Goal: Task Accomplishment & Management: Manage account settings

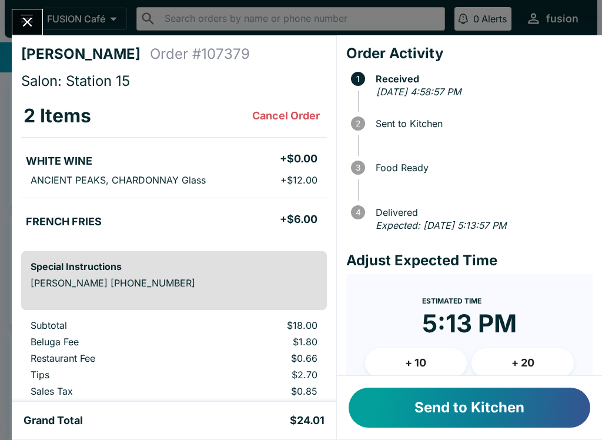
click at [421, 409] on button "Send to Kitchen" at bounding box center [470, 407] width 242 height 40
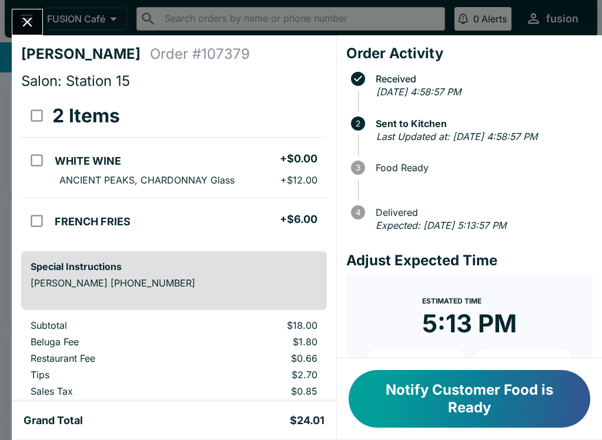
click at [20, 22] on icon "Close" at bounding box center [27, 22] width 16 height 16
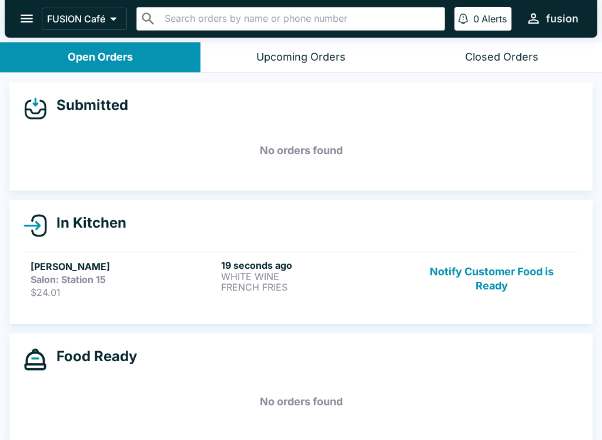
click at [165, 273] on div "Salon: Station 15" at bounding box center [124, 279] width 186 height 12
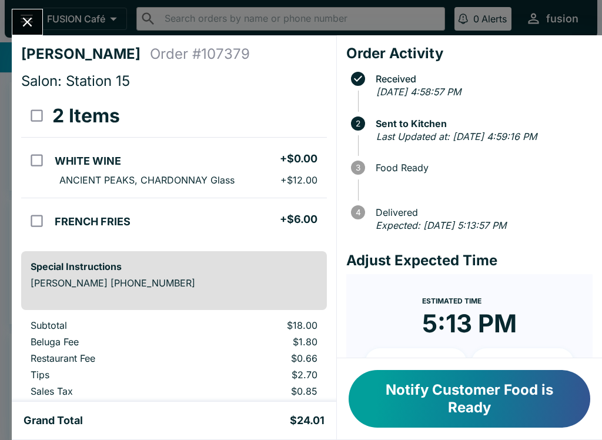
click at [44, 154] on input "orders table" at bounding box center [37, 160] width 26 height 26
click at [36, 162] on input "orders table" at bounding box center [37, 160] width 26 height 26
click at [49, 155] on input "orders table" at bounding box center [37, 160] width 26 height 26
click at [308, 120] on button "Refund" at bounding box center [294, 115] width 61 height 29
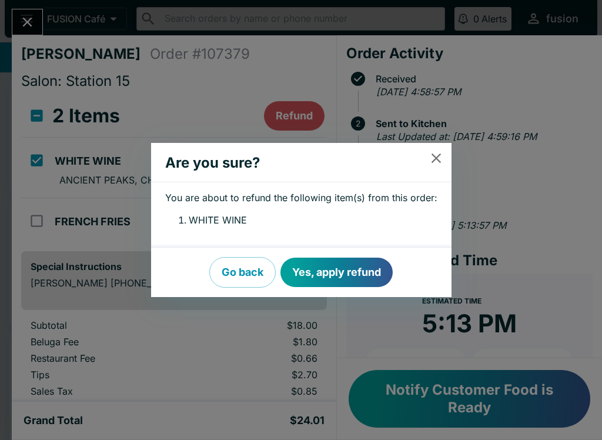
click at [325, 264] on button "Yes, apply refund" at bounding box center [336, 271] width 112 height 29
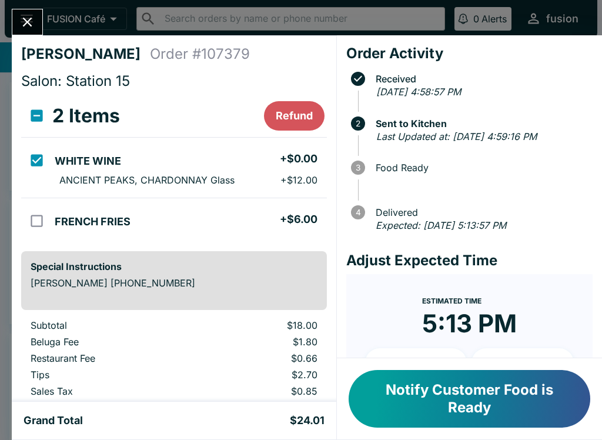
checkbox input "false"
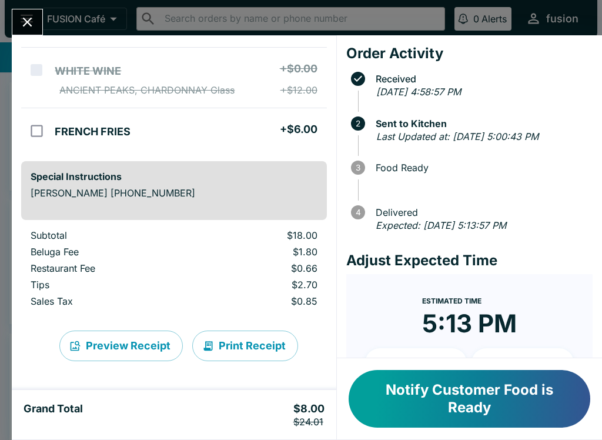
scroll to position [102, 0]
click at [22, 21] on icon "Close" at bounding box center [27, 22] width 16 height 16
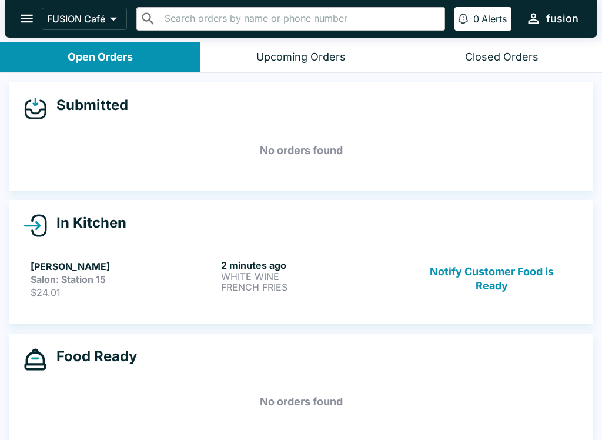
click at [61, 264] on h5 "[PERSON_NAME]" at bounding box center [124, 266] width 186 height 14
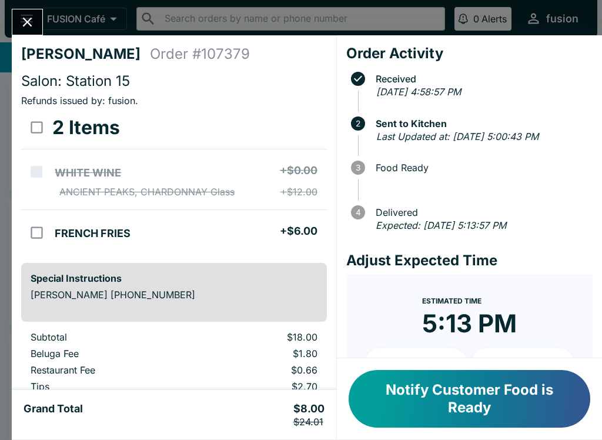
click at [460, 424] on button "Notify Customer Food is Ready" at bounding box center [470, 399] width 242 height 58
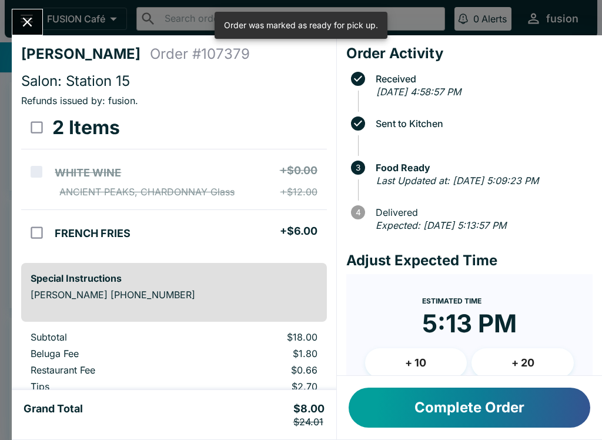
click at [462, 405] on button "Complete Order" at bounding box center [470, 407] width 242 height 40
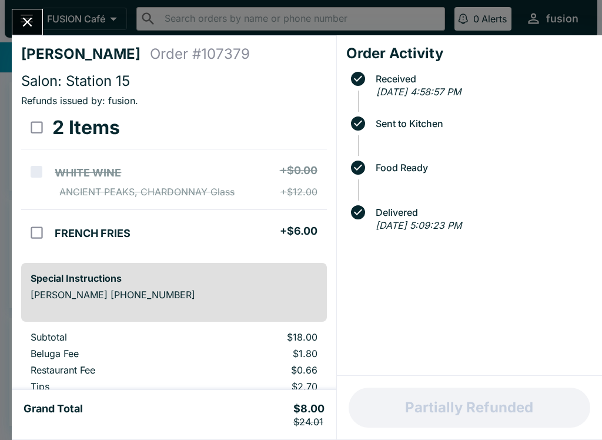
click at [29, 16] on icon "Close" at bounding box center [27, 22] width 16 height 16
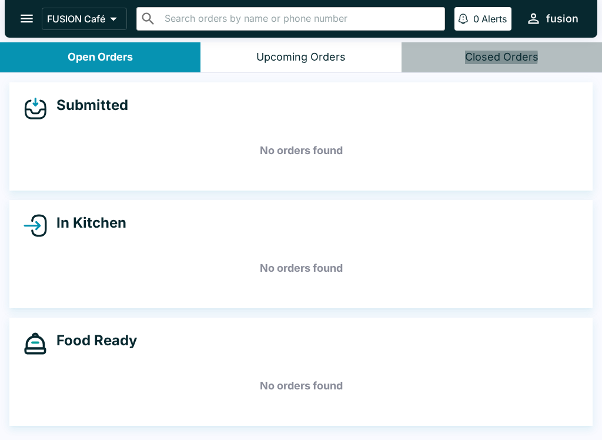
click at [489, 56] on div "Closed Orders" at bounding box center [501, 58] width 73 height 14
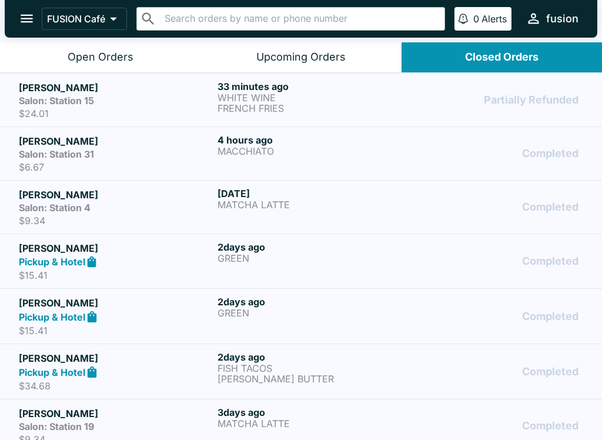
click at [119, 61] on div "Open Orders" at bounding box center [101, 58] width 66 height 14
